Goal: Navigation & Orientation: Find specific page/section

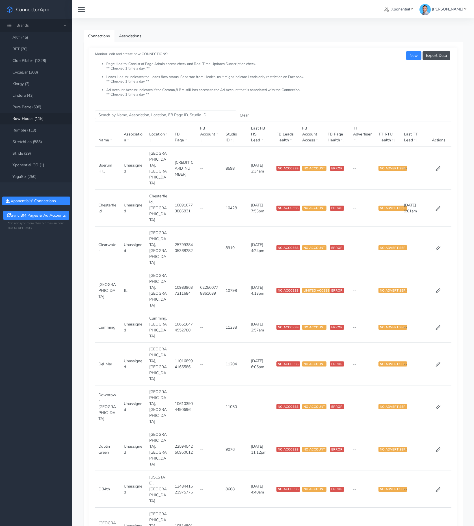
click at [193, 14] on div "Xponential Select Organization Xponential Test Org Crunch Gym Xponential Austra…" at bounding box center [278, 9] width 381 height 10
drag, startPoint x: 399, startPoint y: 6, endPoint x: 402, endPoint y: 8, distance: 3.7
click at [399, 6] on link "Xponential" at bounding box center [399, 9] width 34 height 10
click at [393, 44] on button "Test Org" at bounding box center [378, 43] width 74 height 9
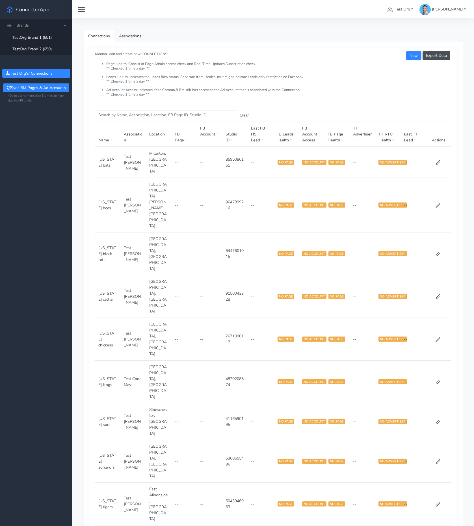
click at [45, 50] on link "TestOrg Brand 2 (650)" at bounding box center [36, 49] width 72 height 12
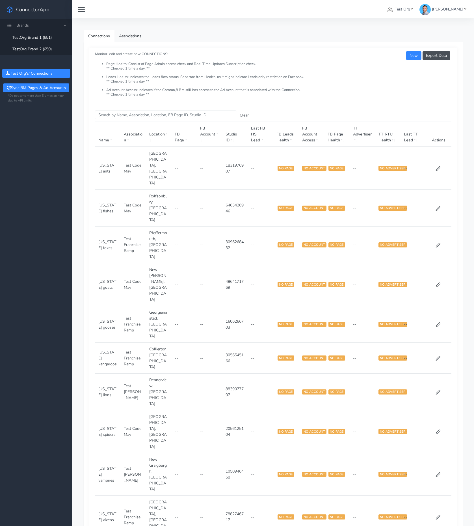
scroll to position [1, 0]
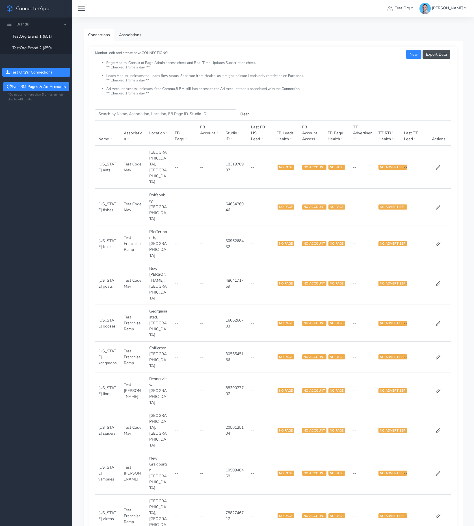
click at [47, 35] on link "TestOrg Brand 1 (651)" at bounding box center [36, 37] width 72 height 12
